Goal: Information Seeking & Learning: Compare options

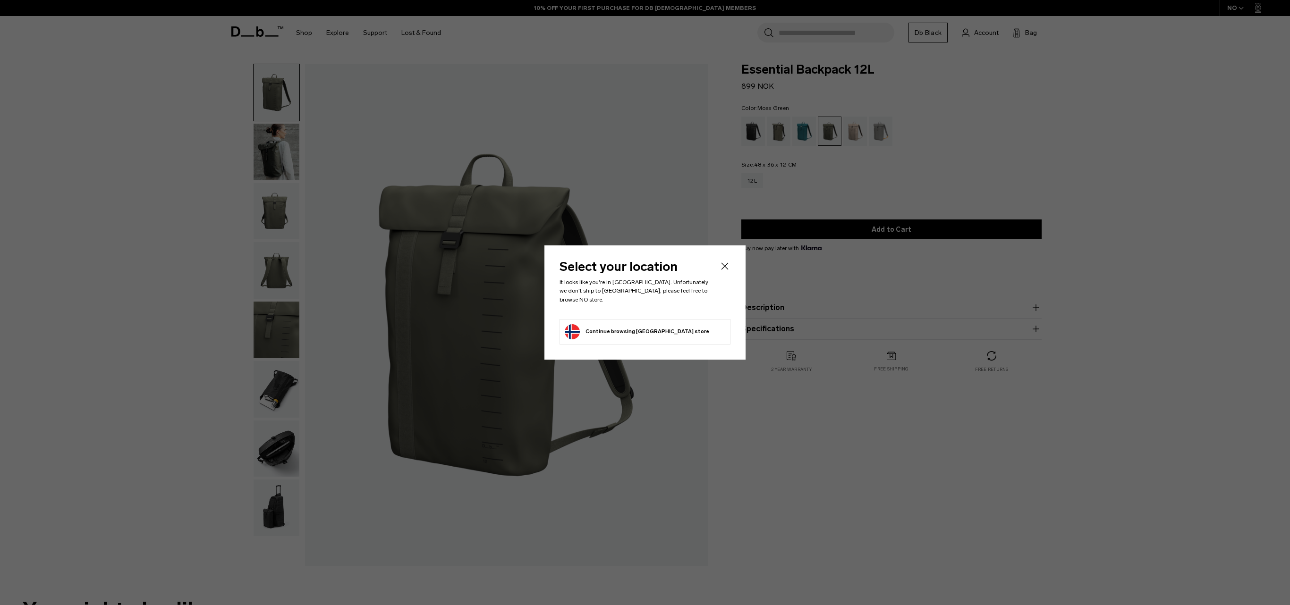
click at [727, 272] on icon "Close" at bounding box center [724, 266] width 11 height 11
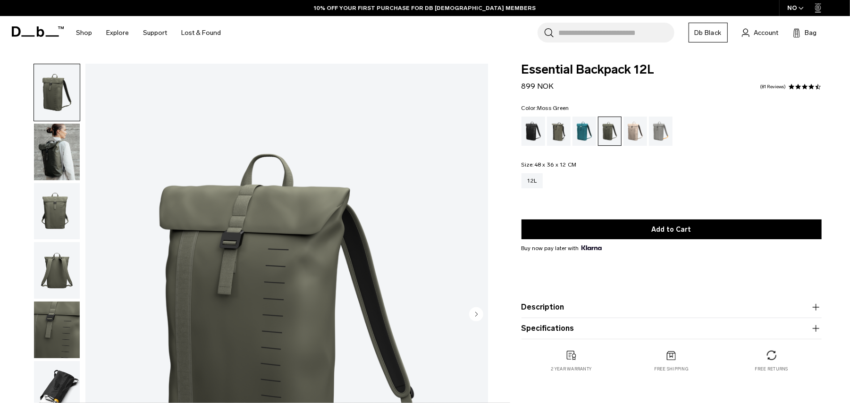
click at [821, 331] on icon "button" at bounding box center [815, 328] width 11 height 11
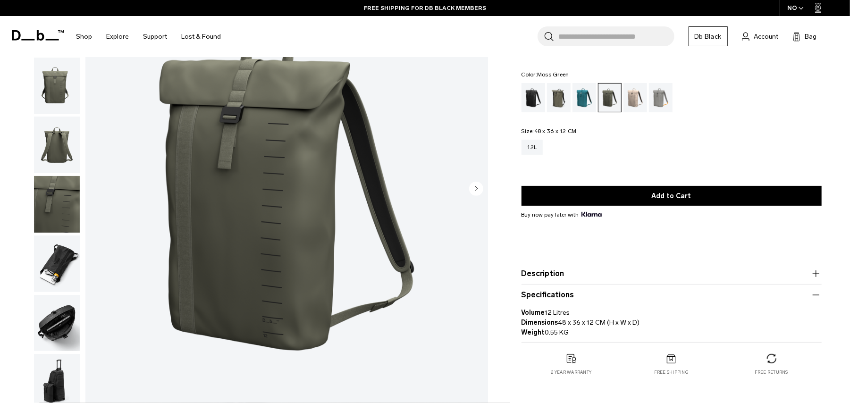
click at [556, 325] on strong "Dimensions" at bounding box center [540, 323] width 37 height 8
drag, startPoint x: 559, startPoint y: 325, endPoint x: 607, endPoint y: 323, distance: 47.2
click at [607, 323] on p "Volume 12 Litres Dimensions 48 x 36 x 12 CM (H x W x D) Weight 0.55 KG" at bounding box center [672, 319] width 300 height 37
copy p "48 x 36 x 12 CM"
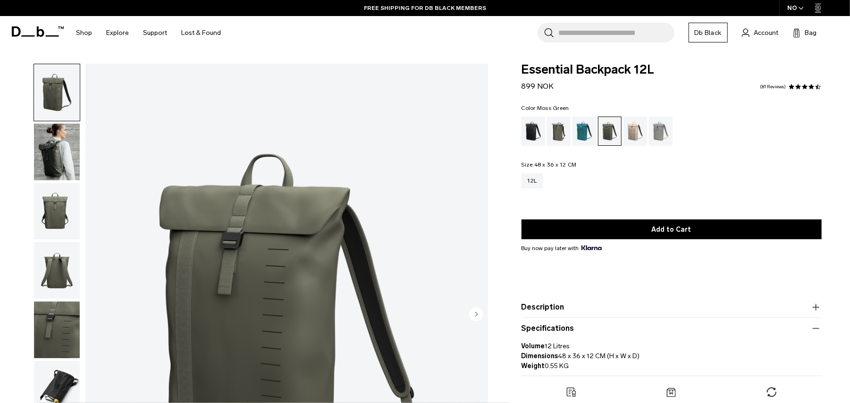
click at [615, 33] on input "Search for Bags, Luggage..." at bounding box center [617, 33] width 116 height 20
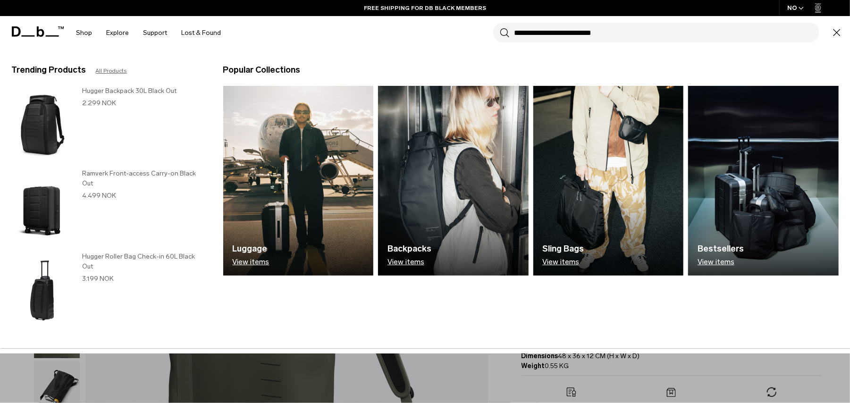
paste input "**********"
type input "**********"
click at [500, 27] on button "Search" at bounding box center [505, 32] width 10 height 10
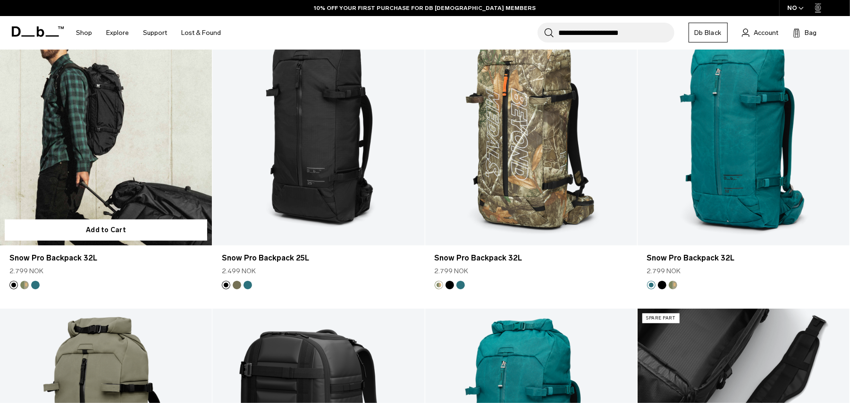
scroll to position [126, 0]
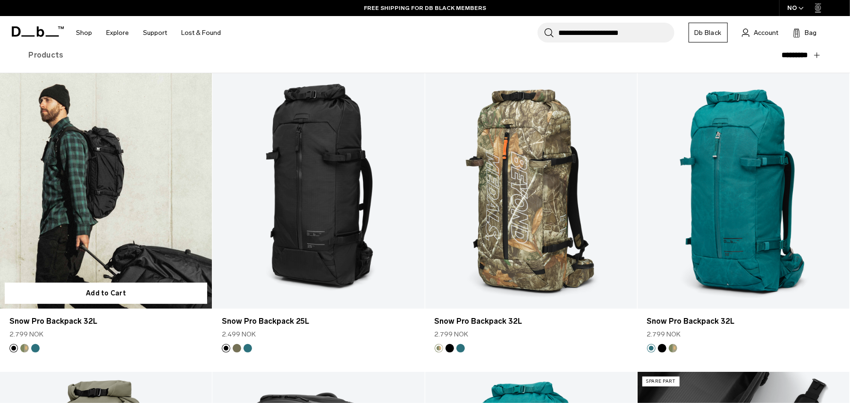
click at [131, 217] on link "Snow Pro Backpack 32L" at bounding box center [106, 191] width 212 height 236
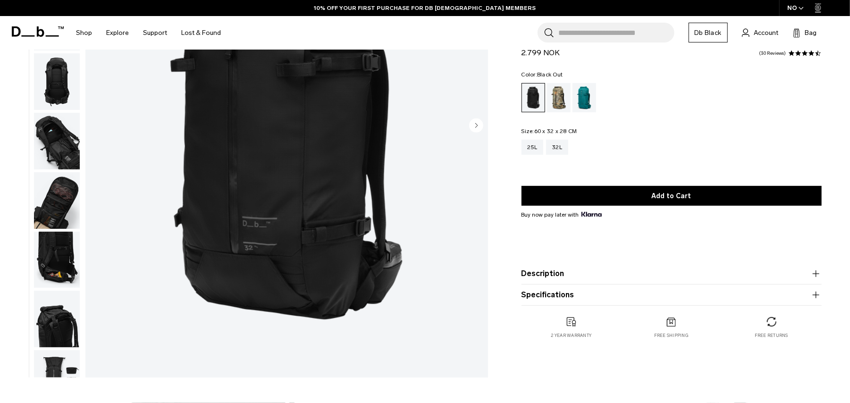
click at [573, 297] on button "Specifications" at bounding box center [672, 294] width 300 height 11
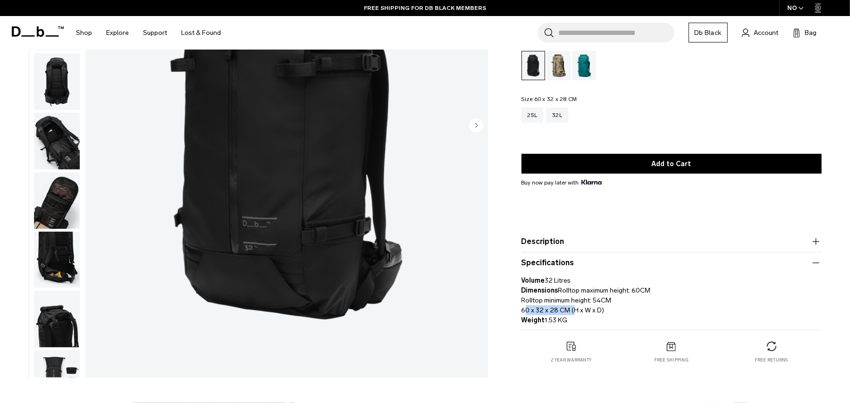
drag, startPoint x: 522, startPoint y: 310, endPoint x: 569, endPoint y: 309, distance: 47.2
click at [569, 309] on p "Volume 32 Litres Dimensions Rolltop maximum height: 60CM Rolltop minimum height…" at bounding box center [672, 297] width 300 height 57
copy p "60 x 32 x 28 CM"
